Goal: Task Accomplishment & Management: Manage account settings

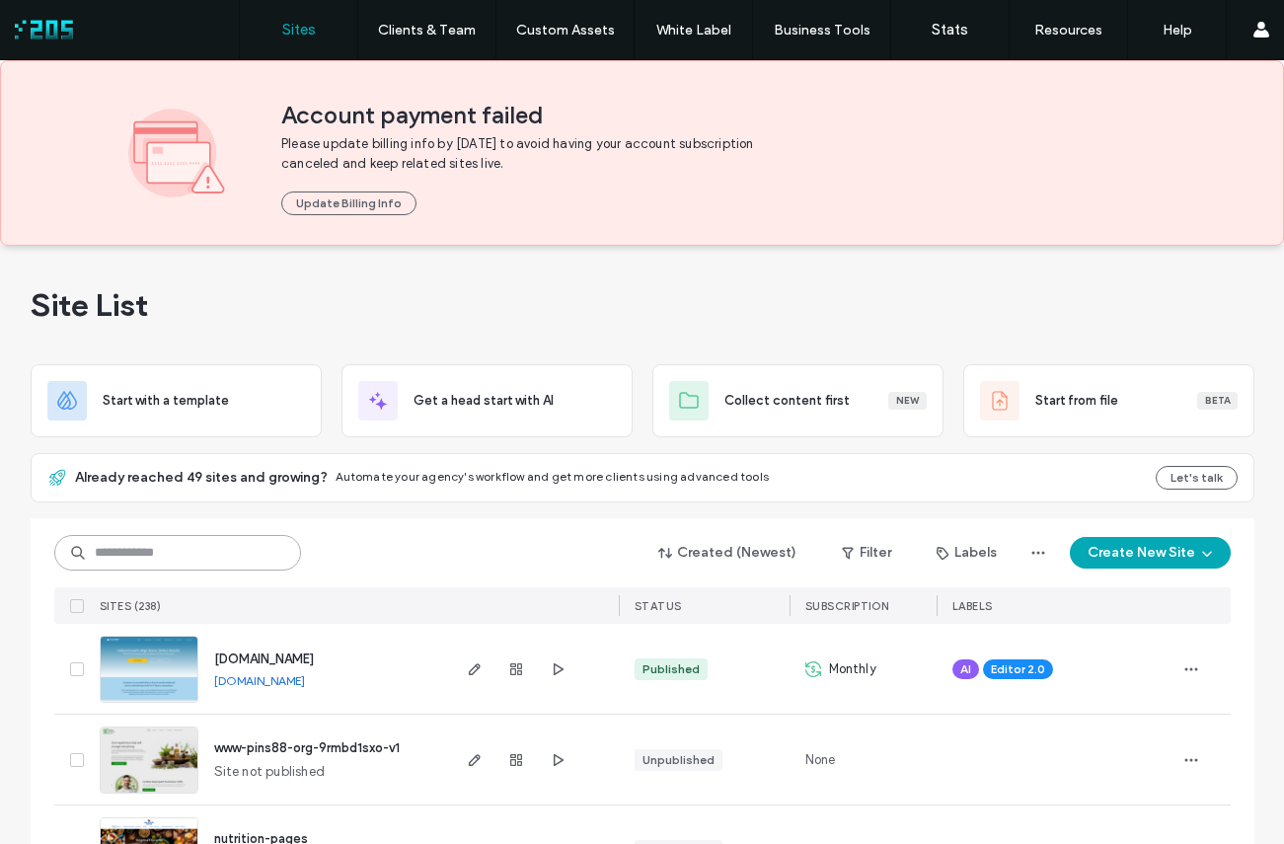
click at [121, 554] on input at bounding box center [177, 553] width 247 height 36
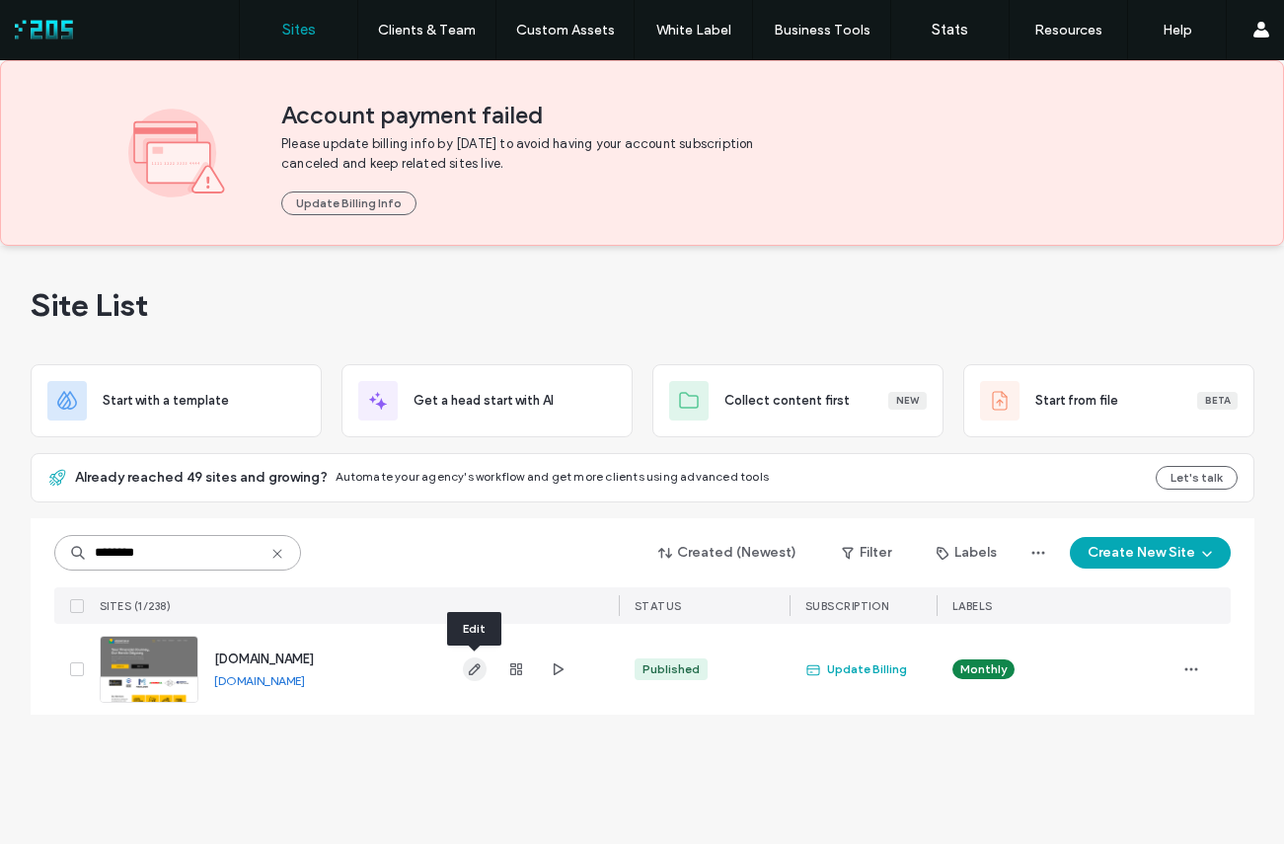
type input "********"
click at [474, 667] on icon "button" at bounding box center [475, 669] width 16 height 16
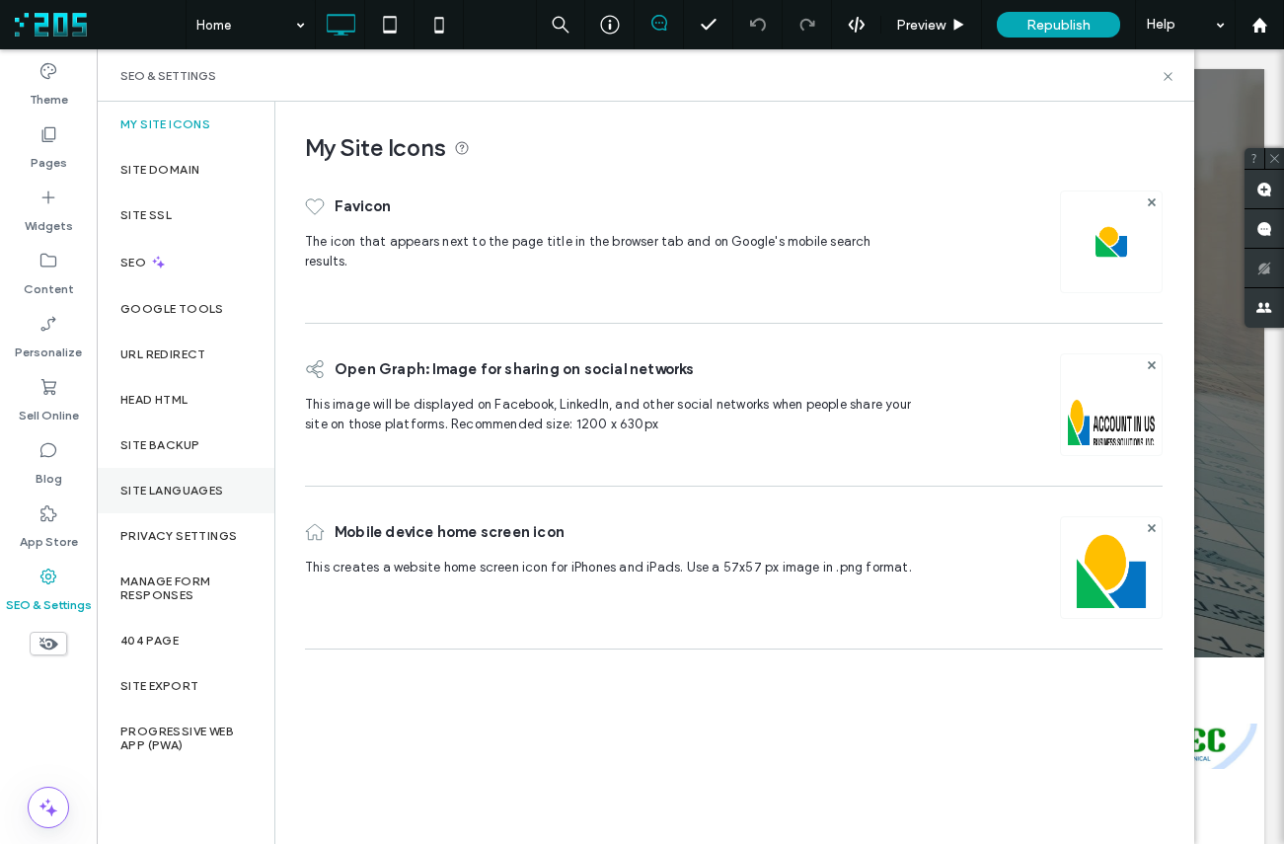
click at [194, 492] on label "Site Languages" at bounding box center [172, 491] width 104 height 14
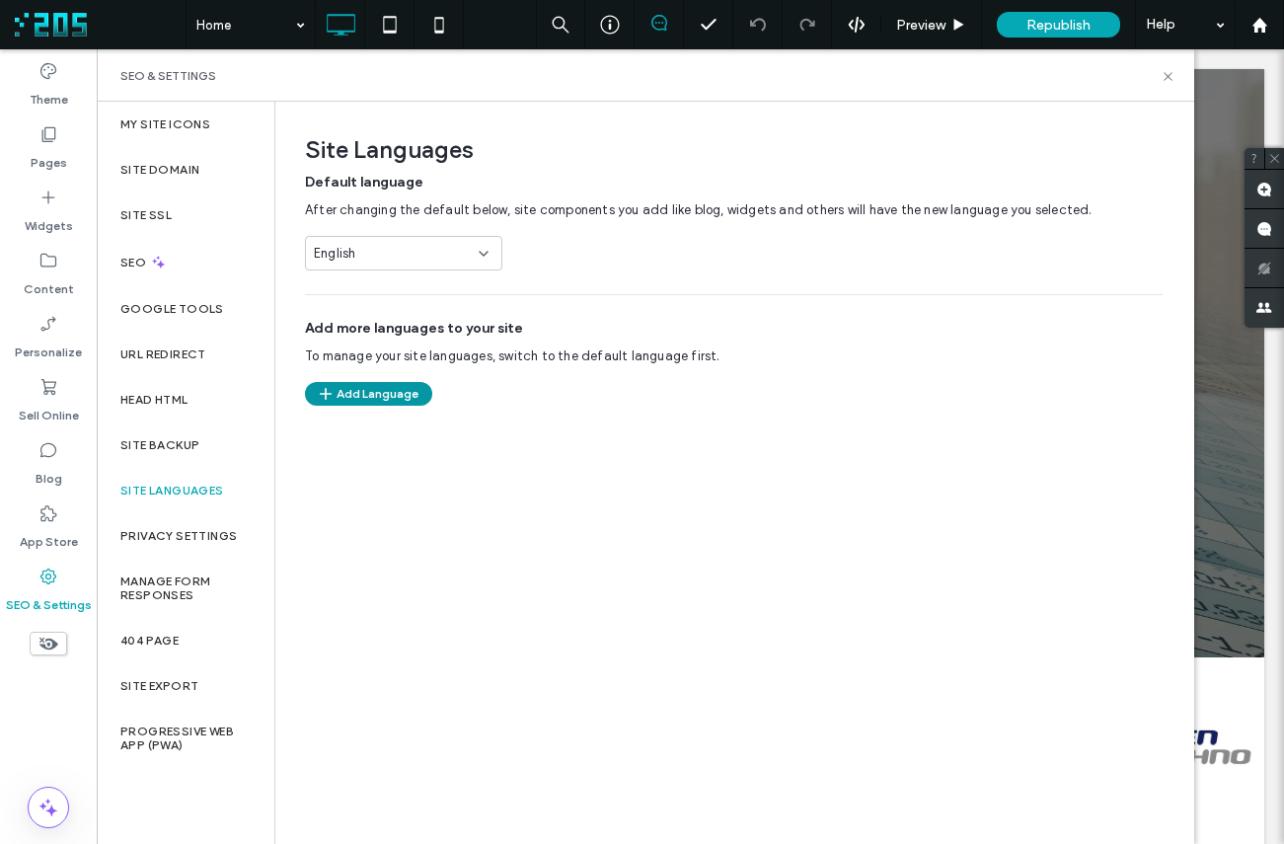
click at [361, 399] on button "Add Language" at bounding box center [368, 394] width 127 height 24
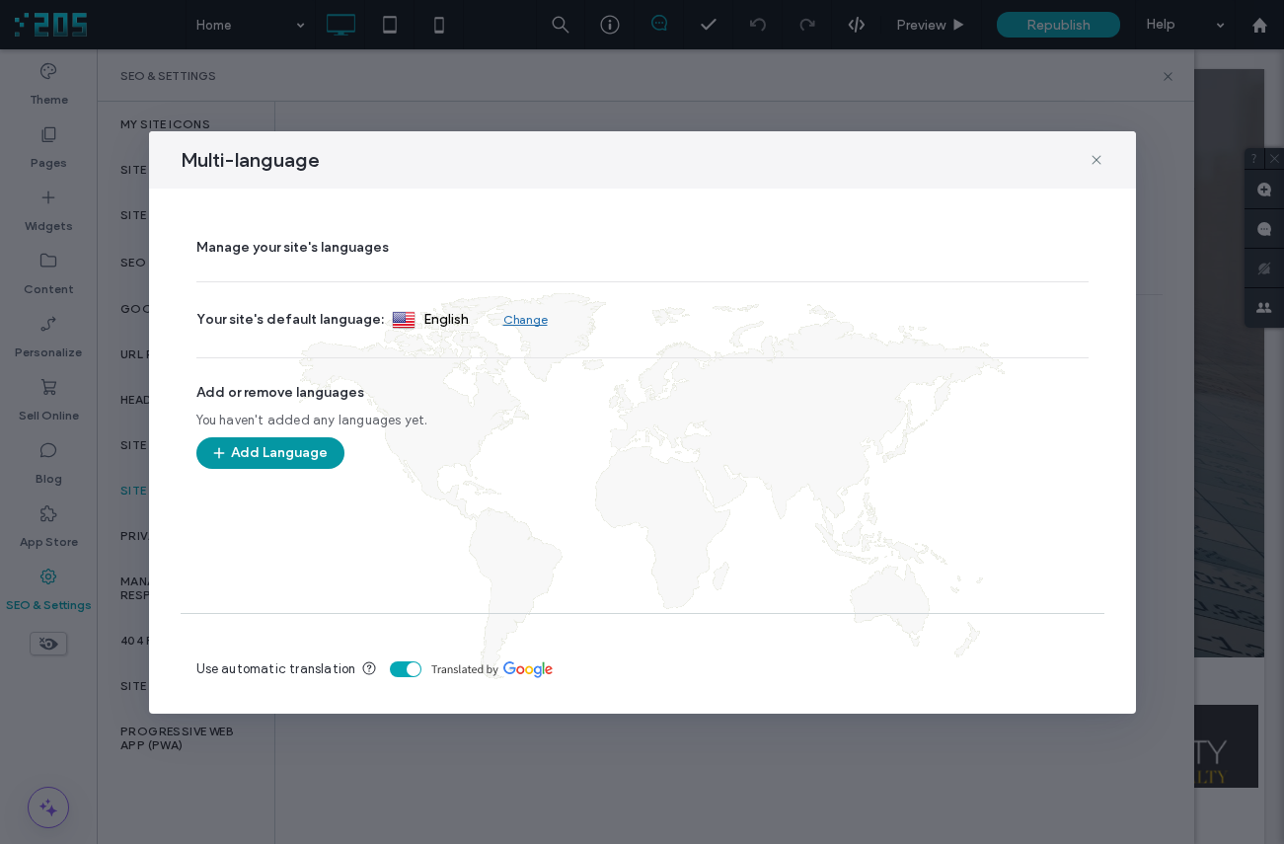
click at [290, 448] on button "Add Language" at bounding box center [270, 453] width 148 height 32
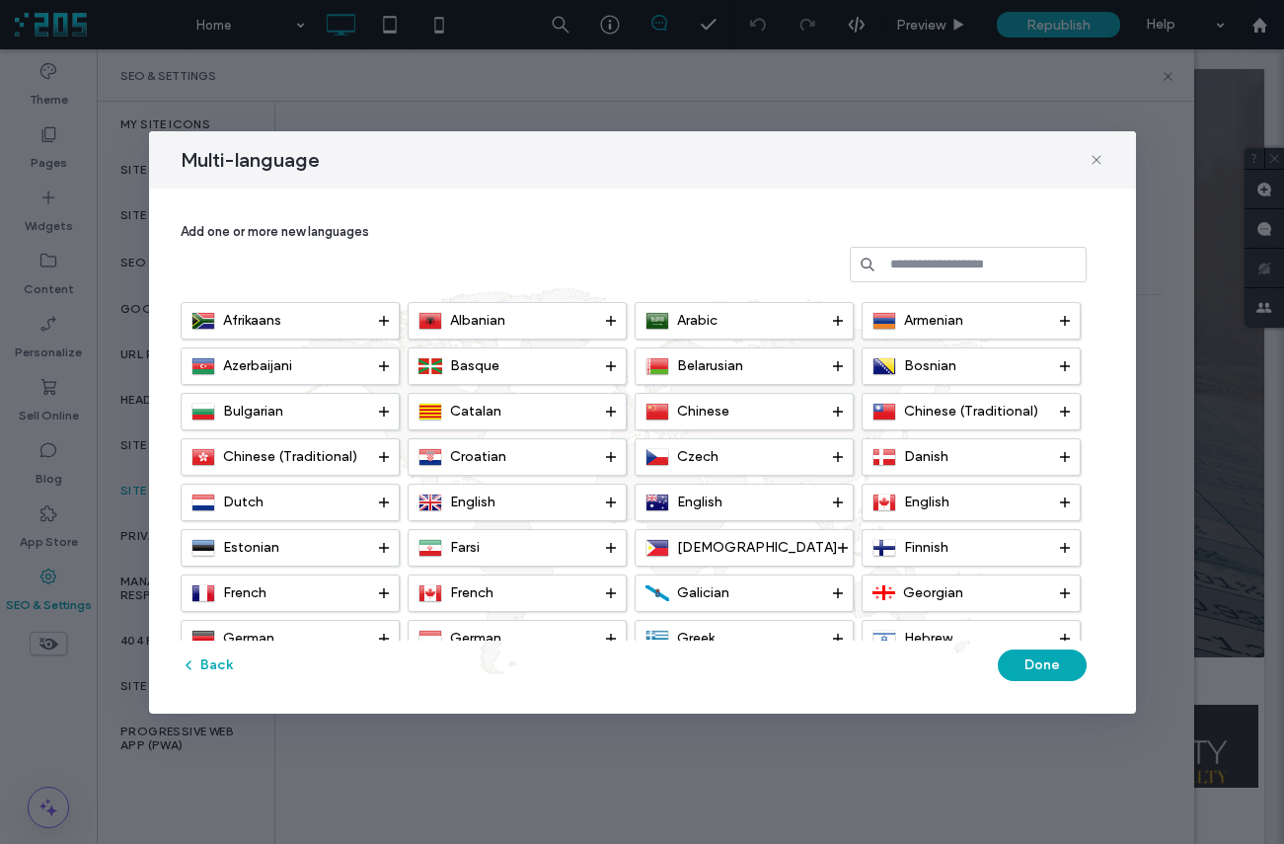
click at [967, 268] on input at bounding box center [968, 265] width 237 height 36
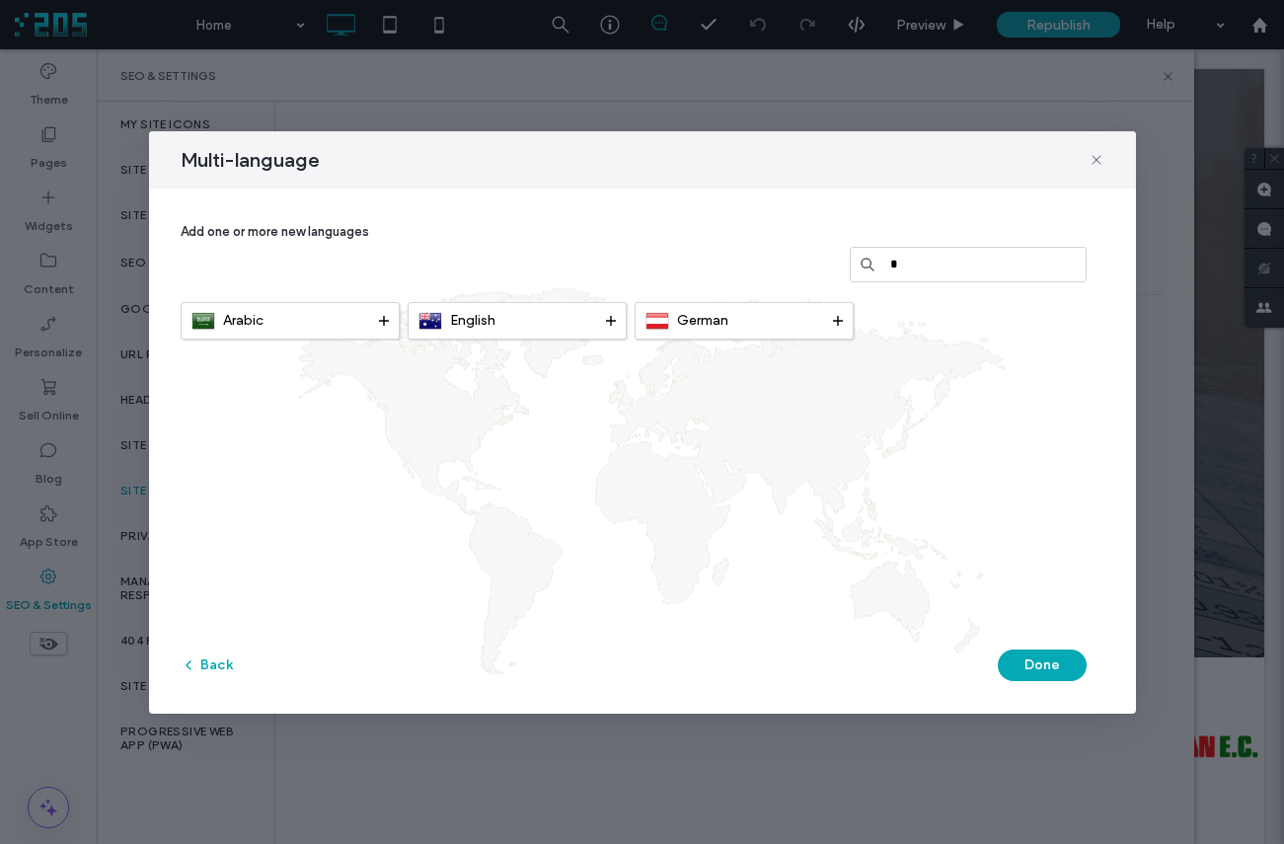
type input "*"
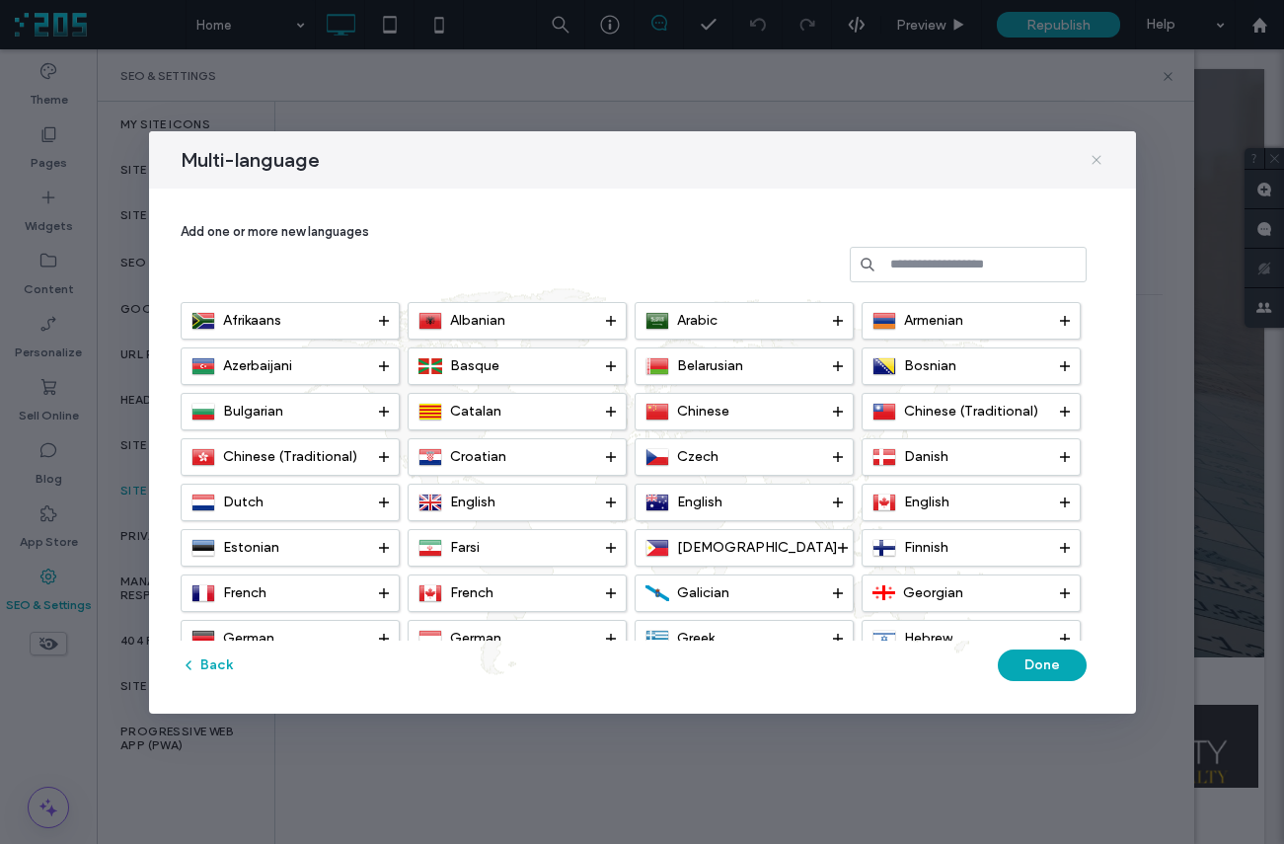
click at [1097, 158] on use at bounding box center [1096, 159] width 9 height 9
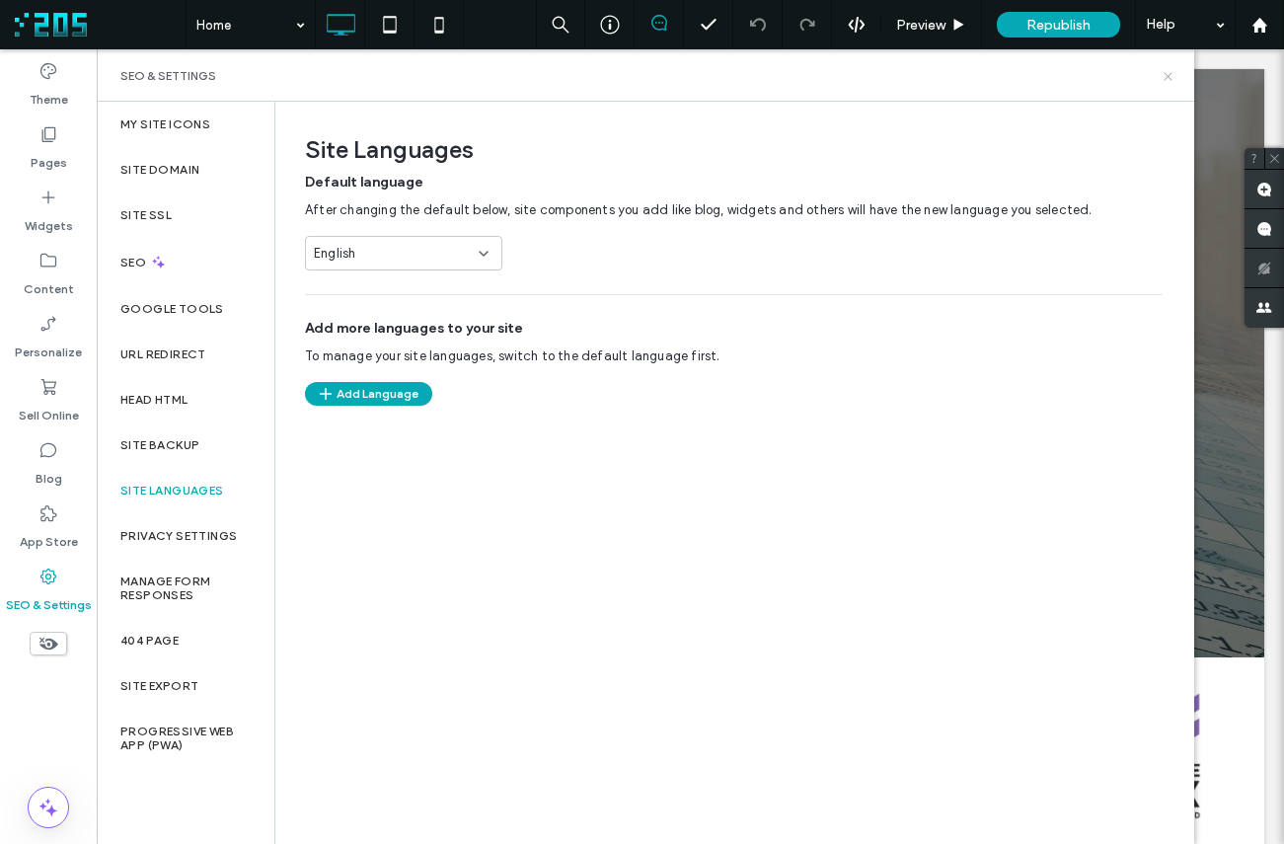
drag, startPoint x: 1162, startPoint y: 76, endPoint x: 1179, endPoint y: 56, distance: 25.9
click at [1162, 76] on icon at bounding box center [1168, 76] width 15 height 15
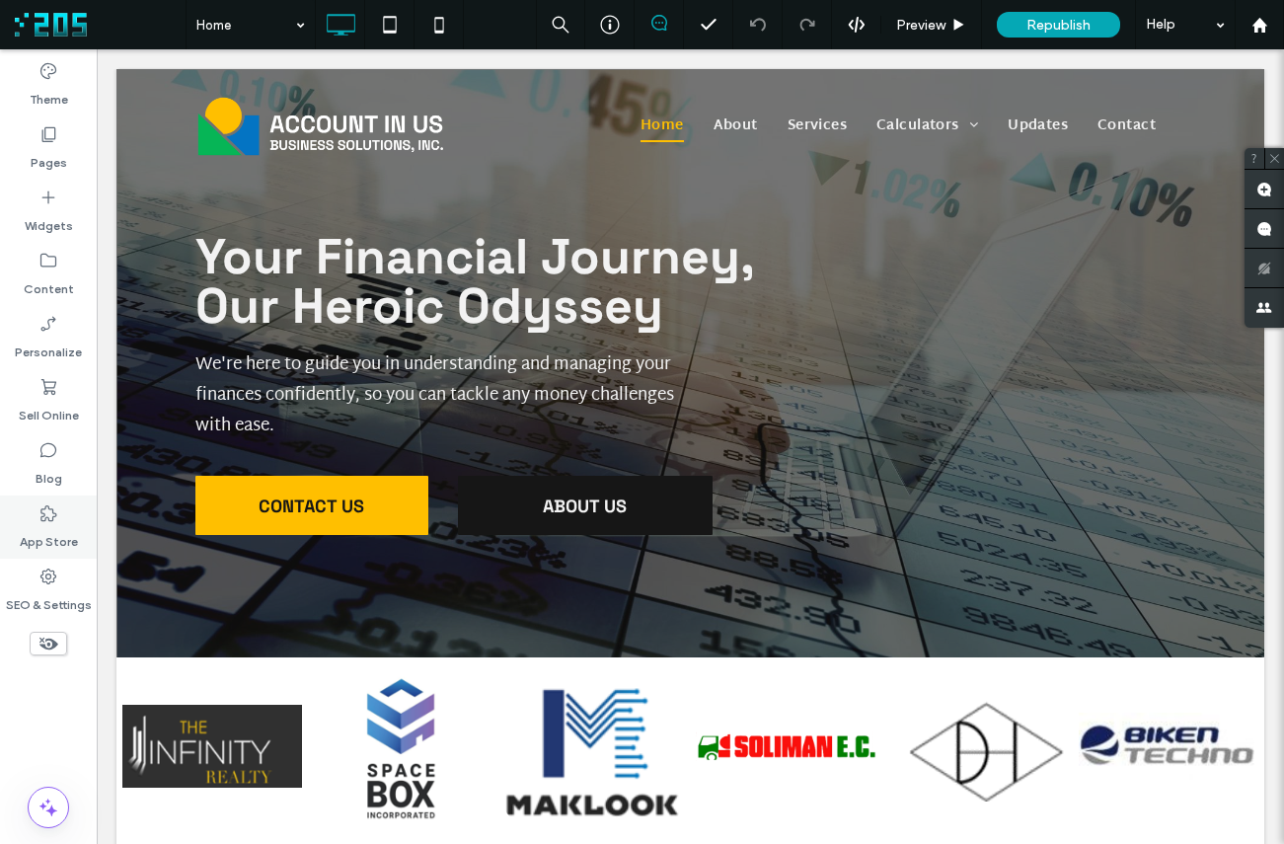
click at [49, 525] on label "App Store" at bounding box center [49, 537] width 58 height 28
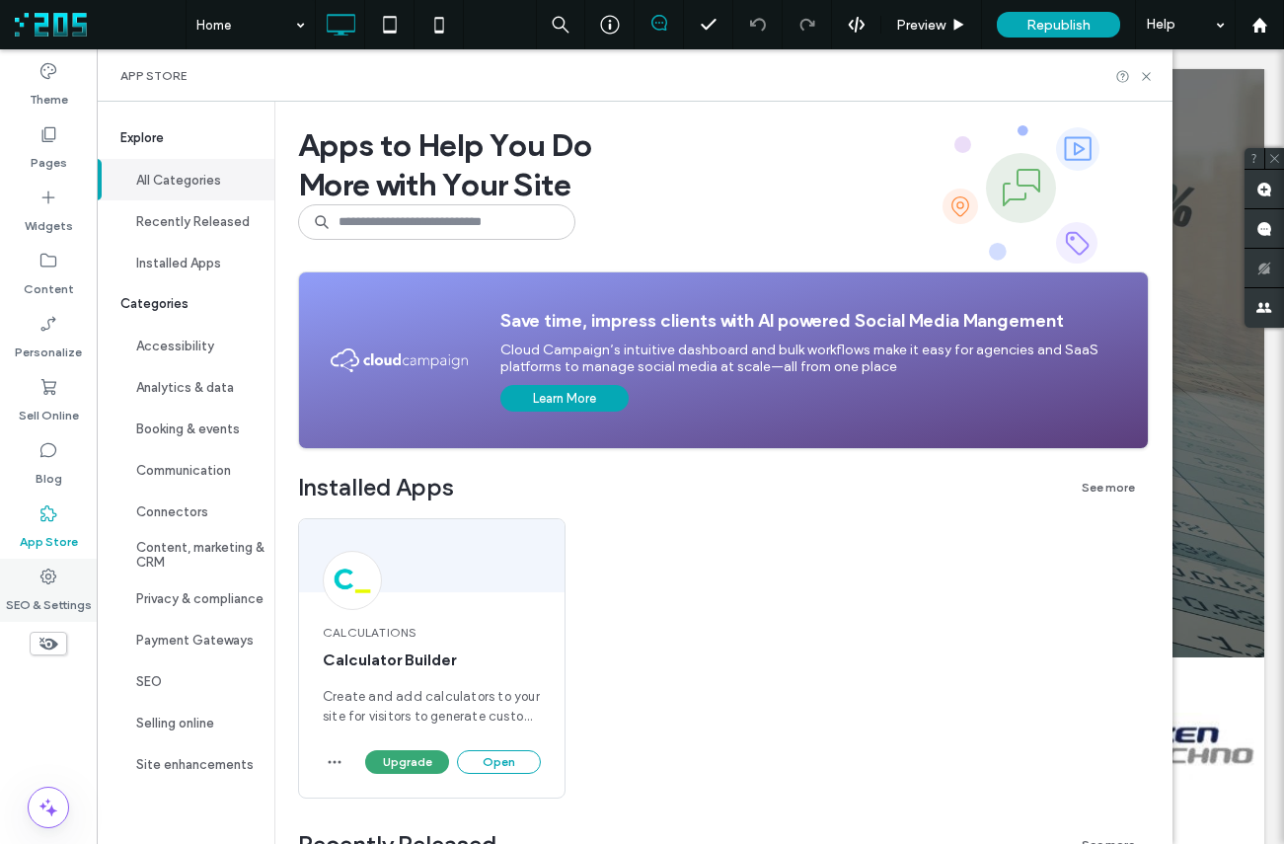
click at [49, 591] on label "SEO & Settings" at bounding box center [49, 600] width 86 height 28
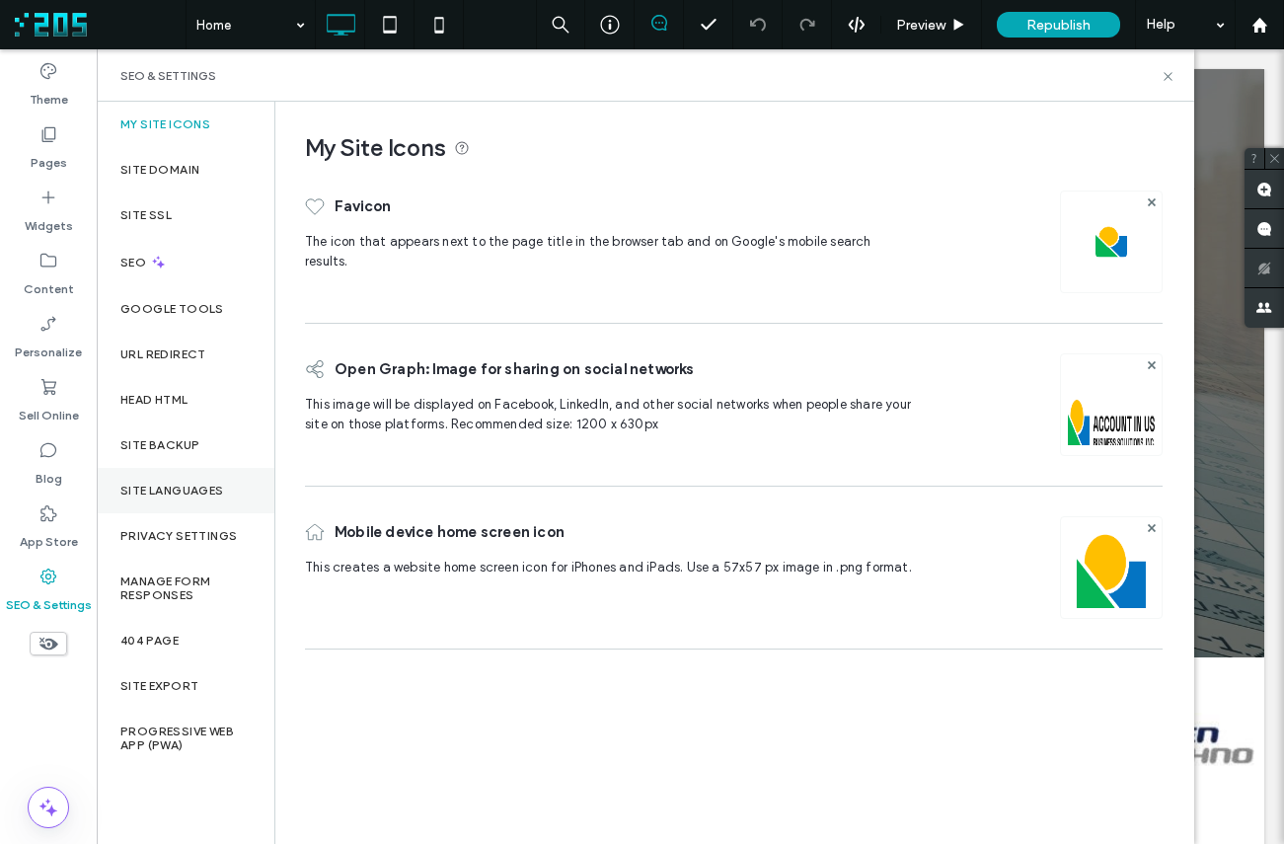
click at [170, 495] on label "Site Languages" at bounding box center [172, 491] width 104 height 14
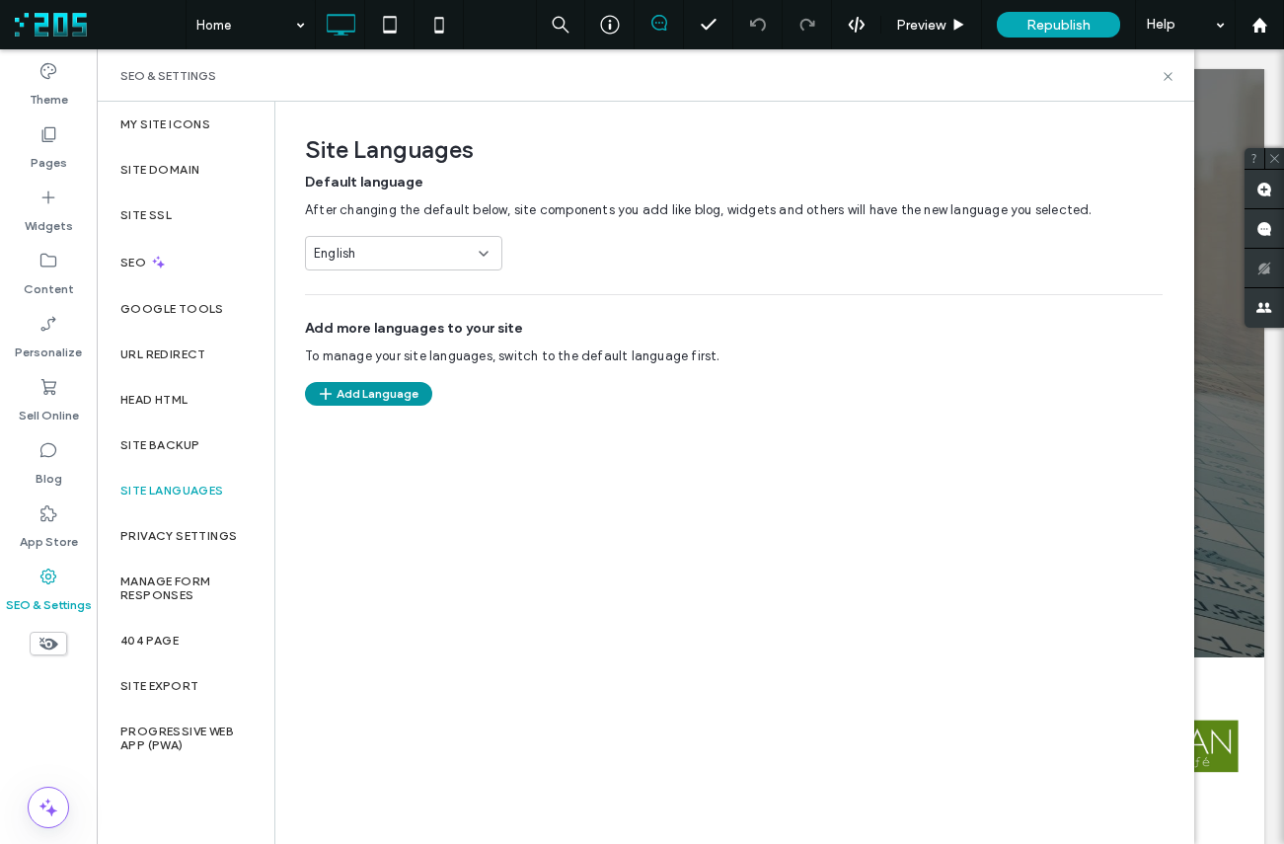
click at [380, 396] on button "Add Language" at bounding box center [368, 394] width 127 height 24
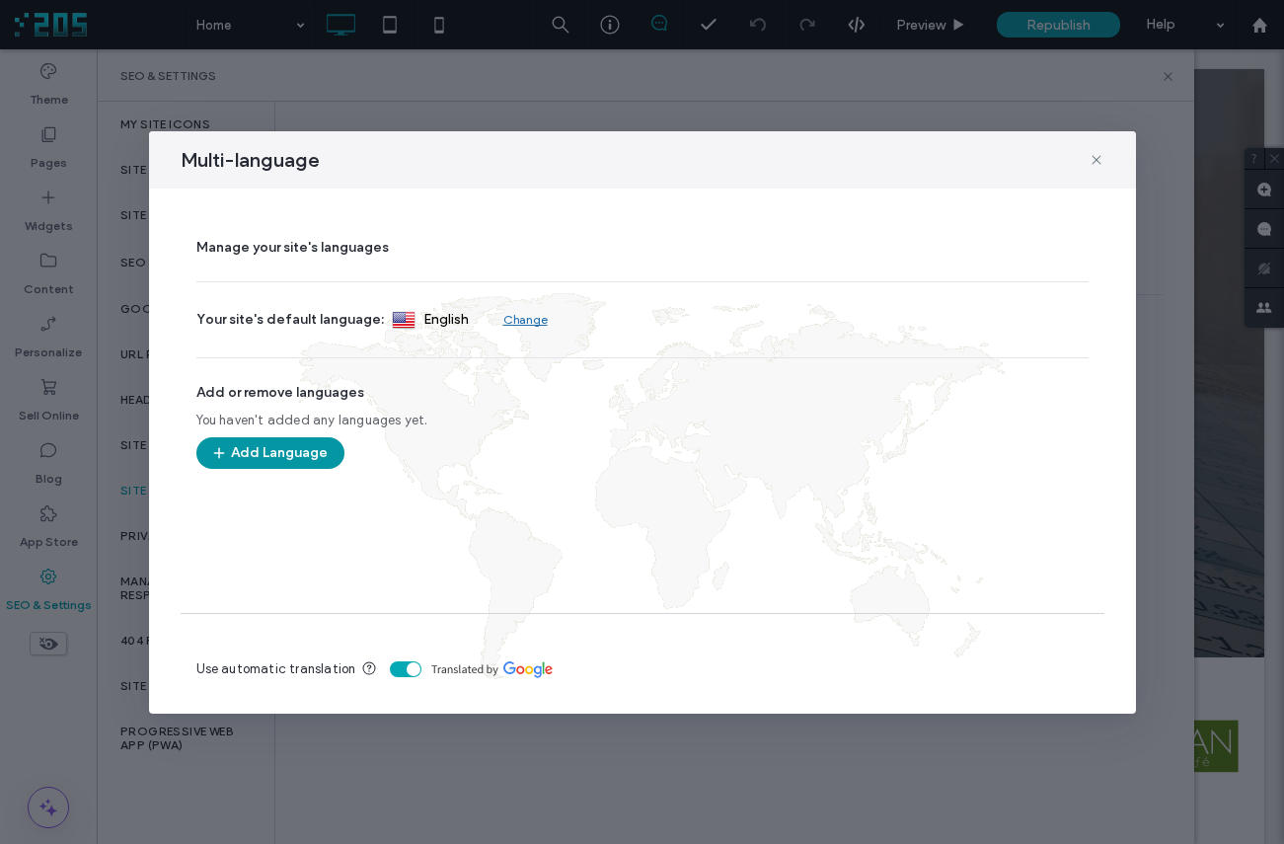
click at [285, 455] on button "Add Language" at bounding box center [270, 453] width 148 height 32
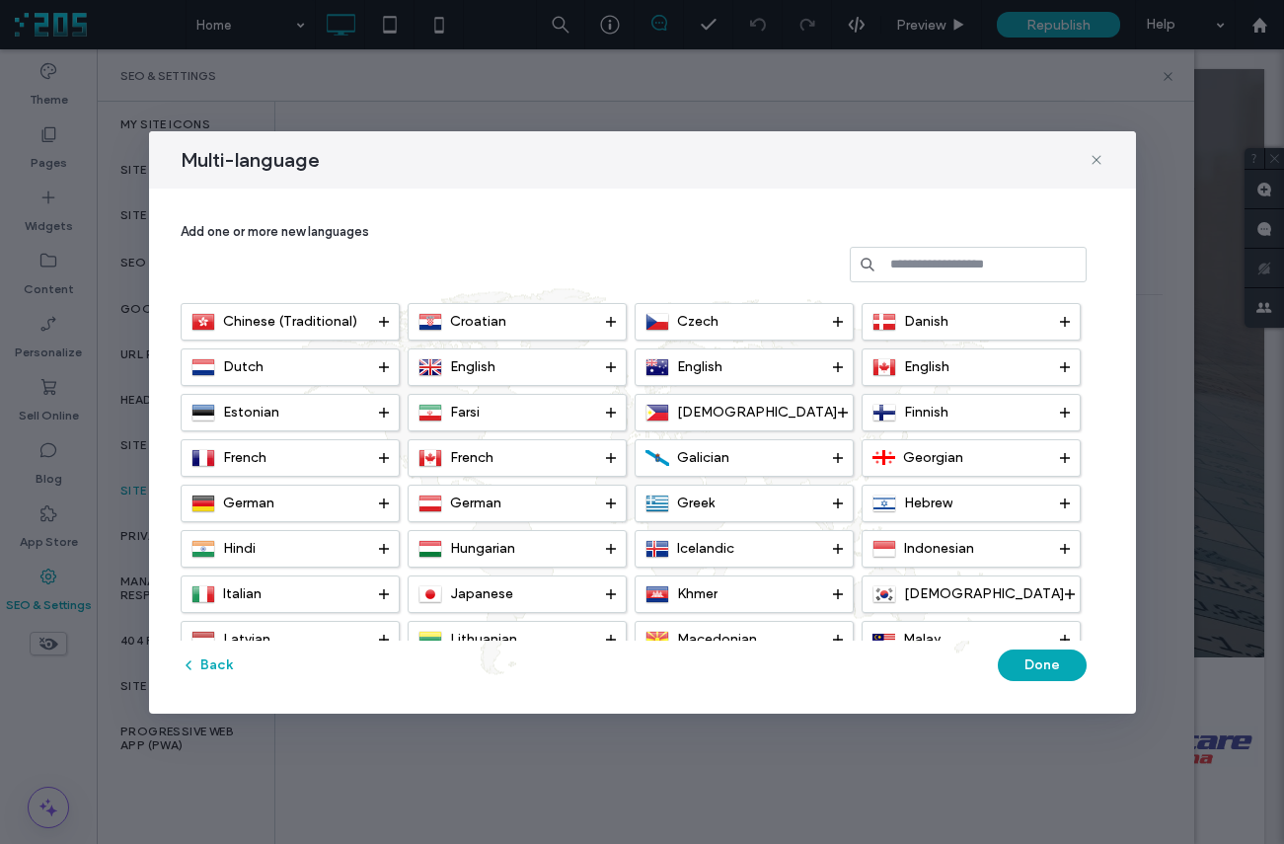
scroll to position [129, 0]
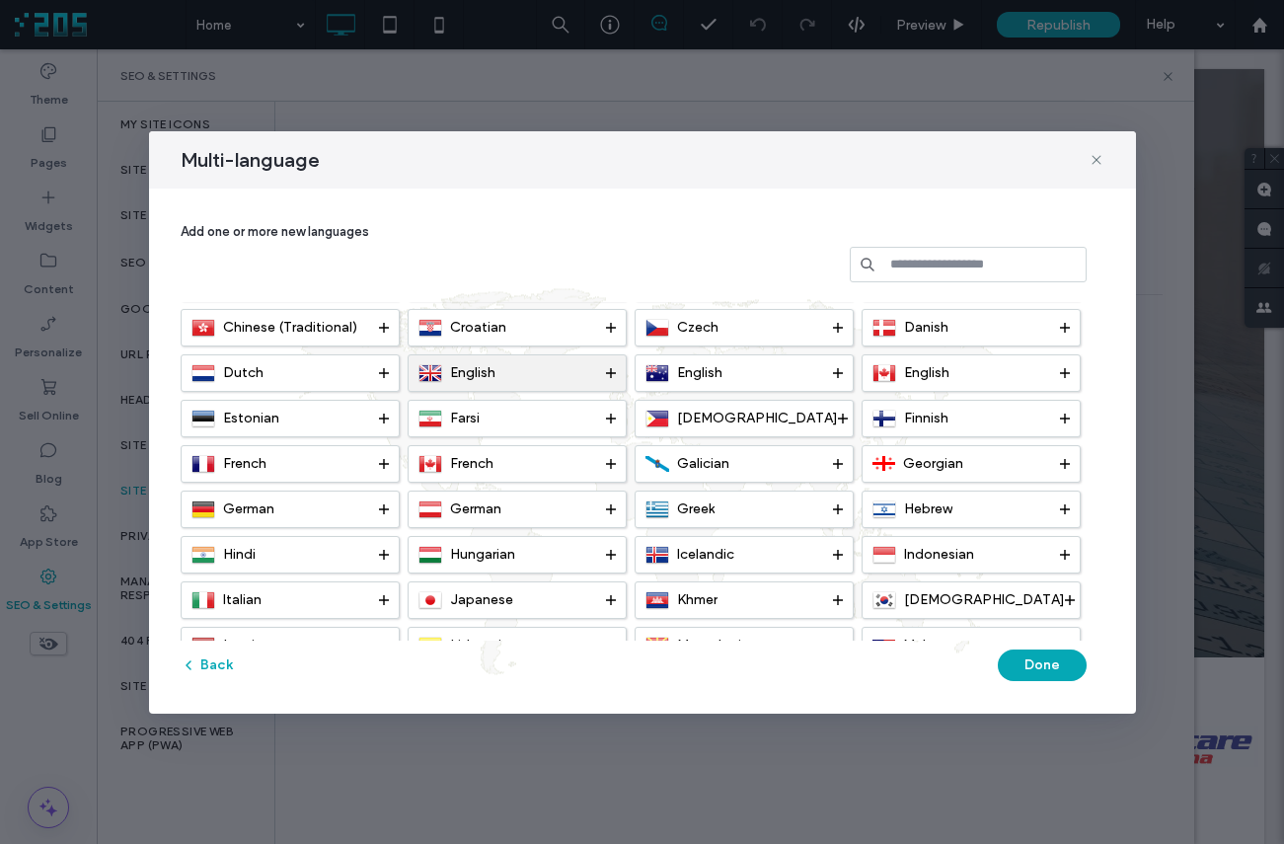
click at [567, 379] on div "English" at bounding box center [513, 373] width 188 height 24
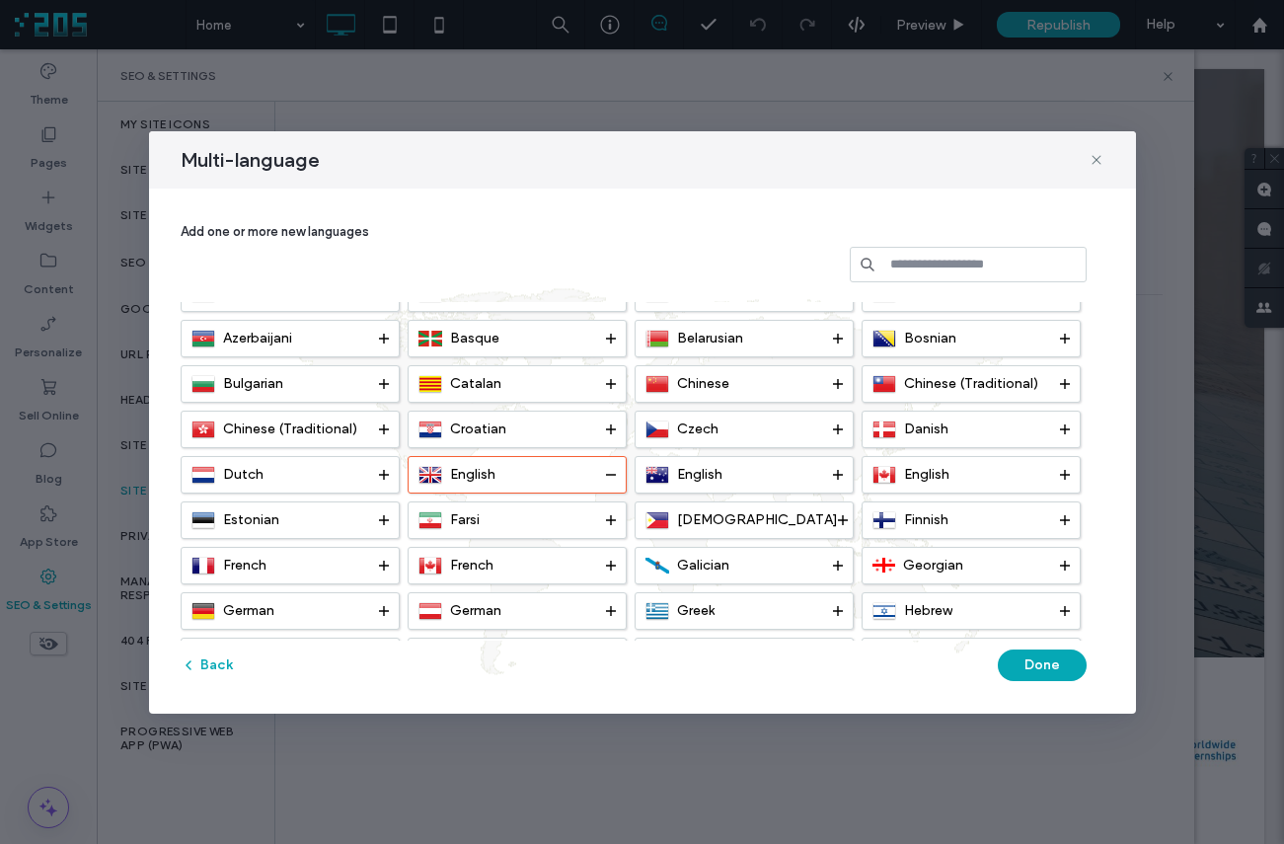
scroll to position [0, 0]
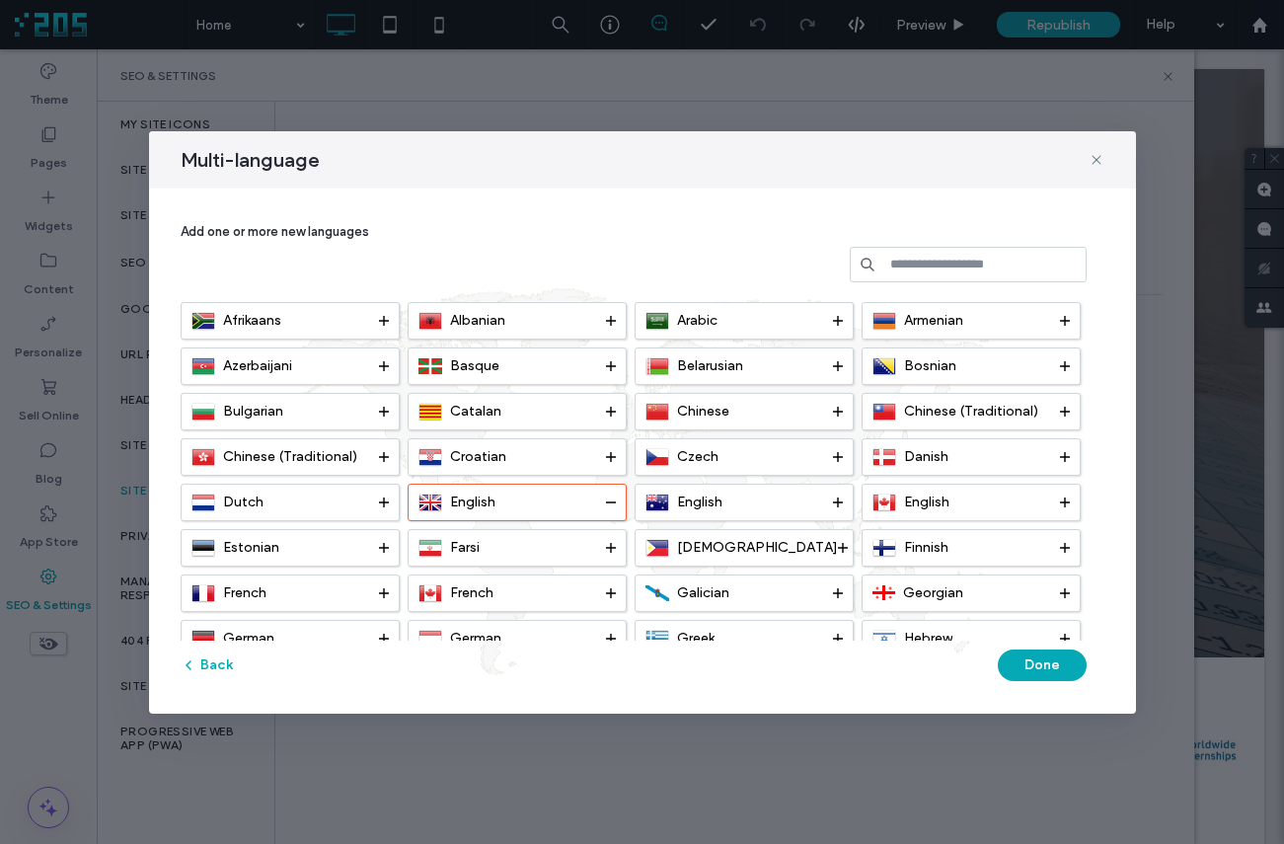
click at [923, 264] on input at bounding box center [968, 265] width 237 height 36
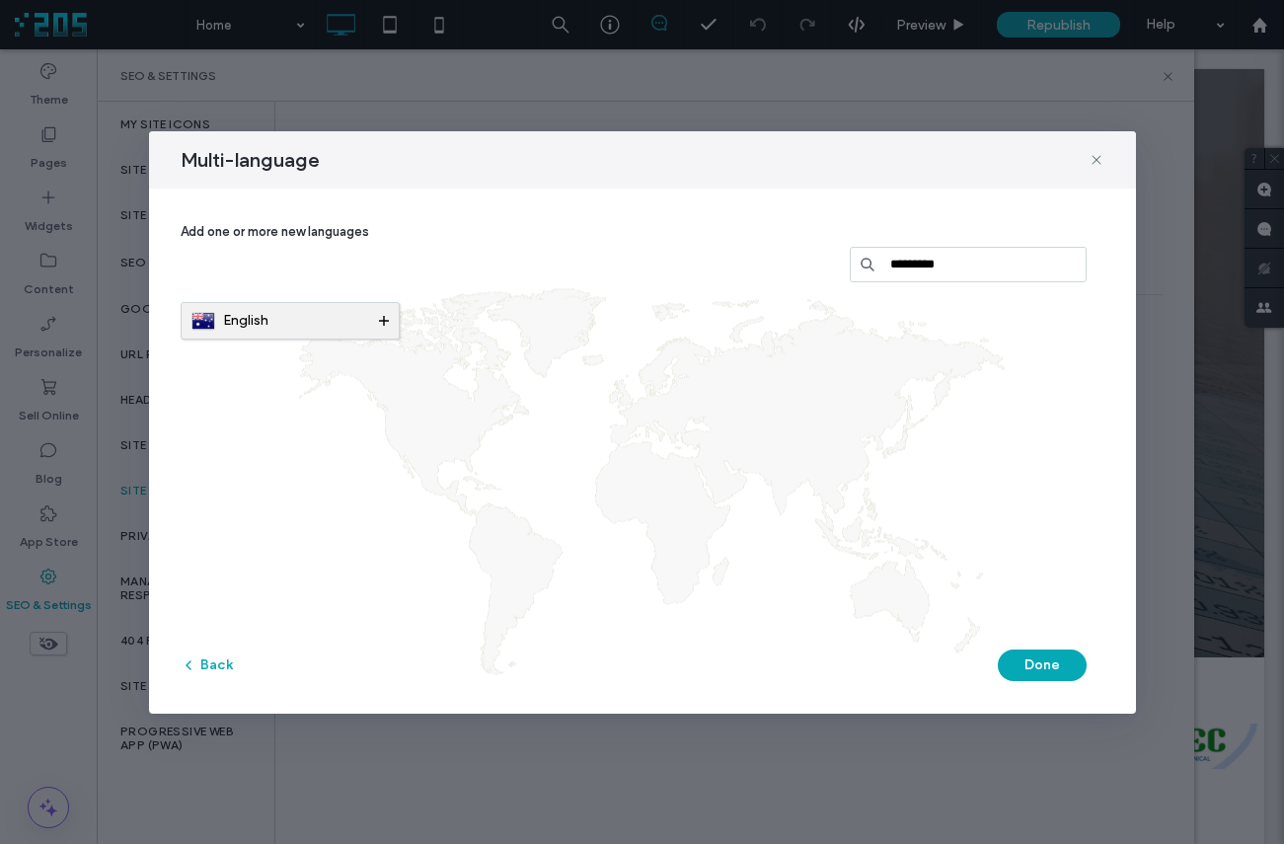
type input "*********"
click at [241, 321] on span "English" at bounding box center [245, 320] width 45 height 17
click at [1008, 659] on button "Done" at bounding box center [1042, 666] width 89 height 32
